Goal: Information Seeking & Learning: Check status

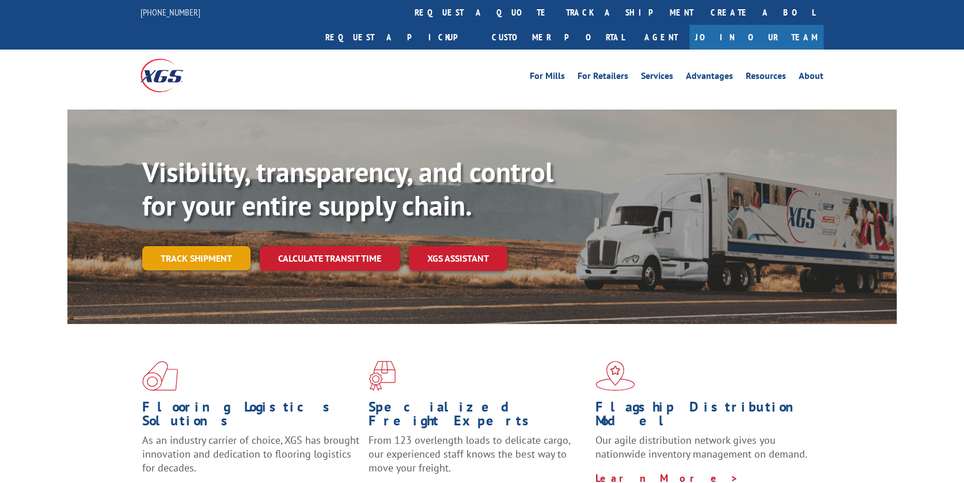
click at [197, 246] on link "Track shipment" at bounding box center [196, 258] width 108 height 24
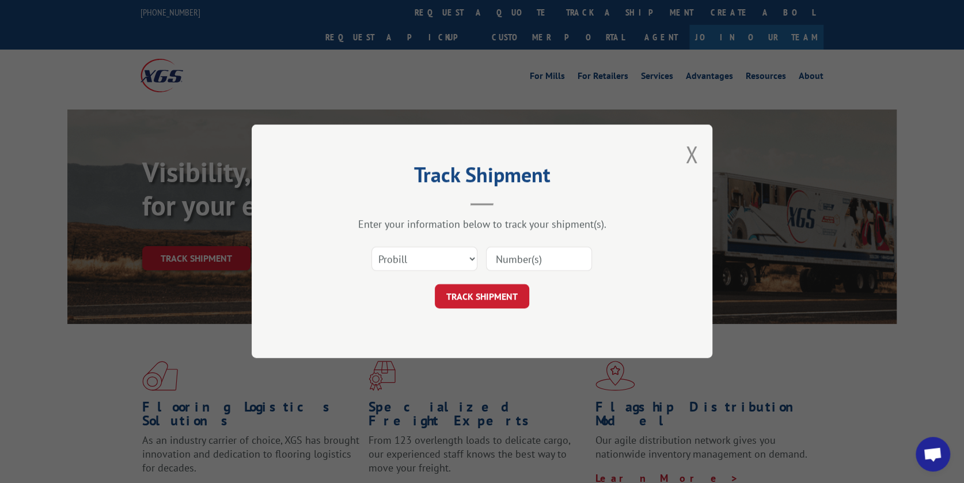
click at [501, 255] on input at bounding box center [539, 259] width 106 height 24
drag, startPoint x: 711, startPoint y: 279, endPoint x: 695, endPoint y: 279, distance: 15.6
click at [707, 280] on div "Track Shipment Enter your information below to track your shipment(s). Select c…" at bounding box center [482, 240] width 461 height 233
click at [472, 257] on select "Select category... Probill BOL PO" at bounding box center [424, 259] width 106 height 24
select select "bol"
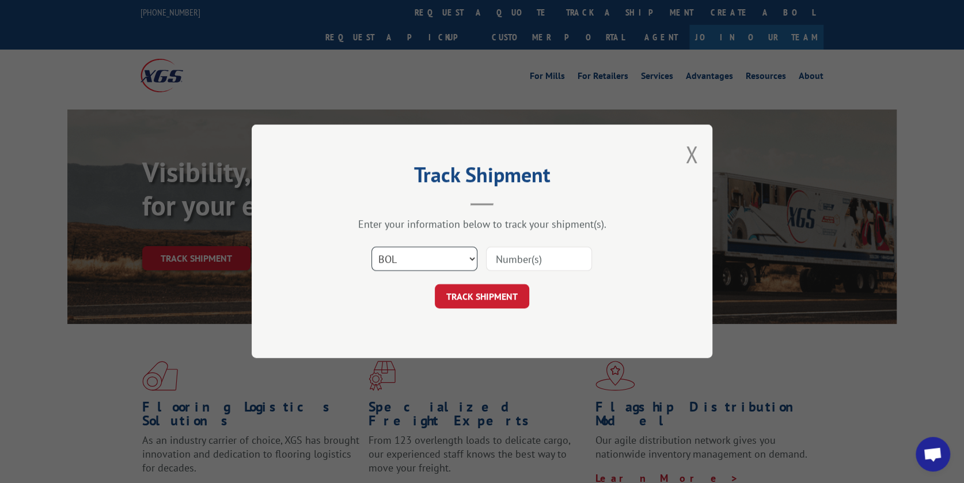
click at [371, 247] on select "Select category... Probill BOL PO" at bounding box center [424, 259] width 106 height 24
drag, startPoint x: 488, startPoint y: 263, endPoint x: 506, endPoint y: 261, distance: 17.4
click at [496, 263] on input at bounding box center [539, 259] width 106 height 24
drag, startPoint x: 526, startPoint y: 255, endPoint x: 511, endPoint y: 251, distance: 16.2
click at [523, 255] on input at bounding box center [539, 259] width 106 height 24
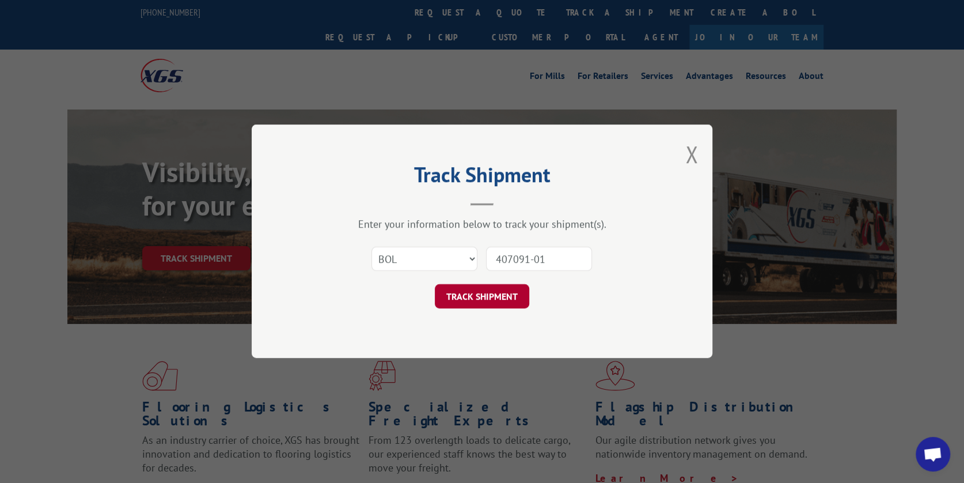
type input "407091-01"
click at [482, 300] on button "TRACK SHIPMENT" at bounding box center [482, 297] width 94 height 24
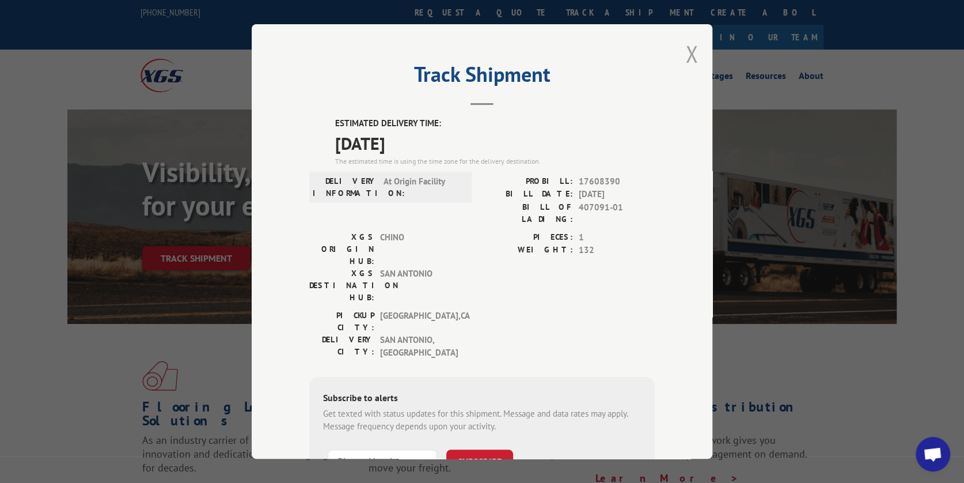
click at [687, 59] on button "Close modal" at bounding box center [691, 54] width 13 height 31
